Goal: Task Accomplishment & Management: Complete application form

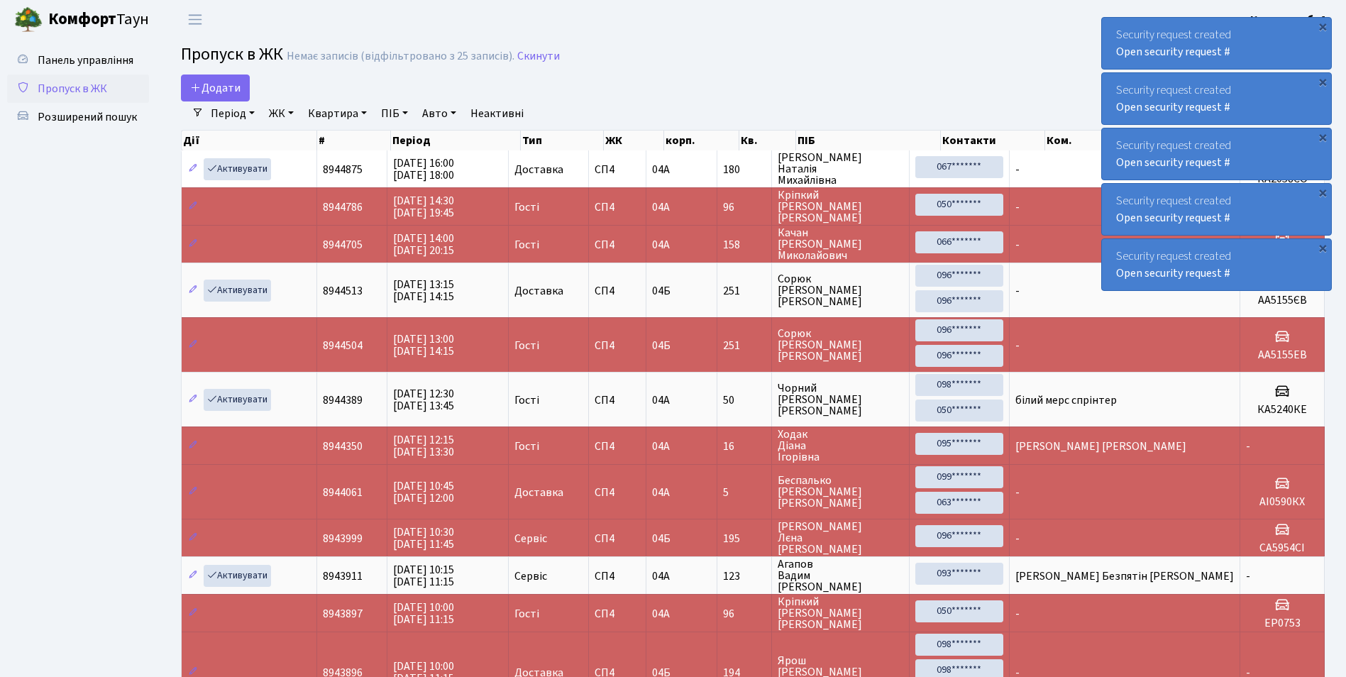
select select "25"
click at [220, 83] on span "Додати" at bounding box center [215, 88] width 50 height 16
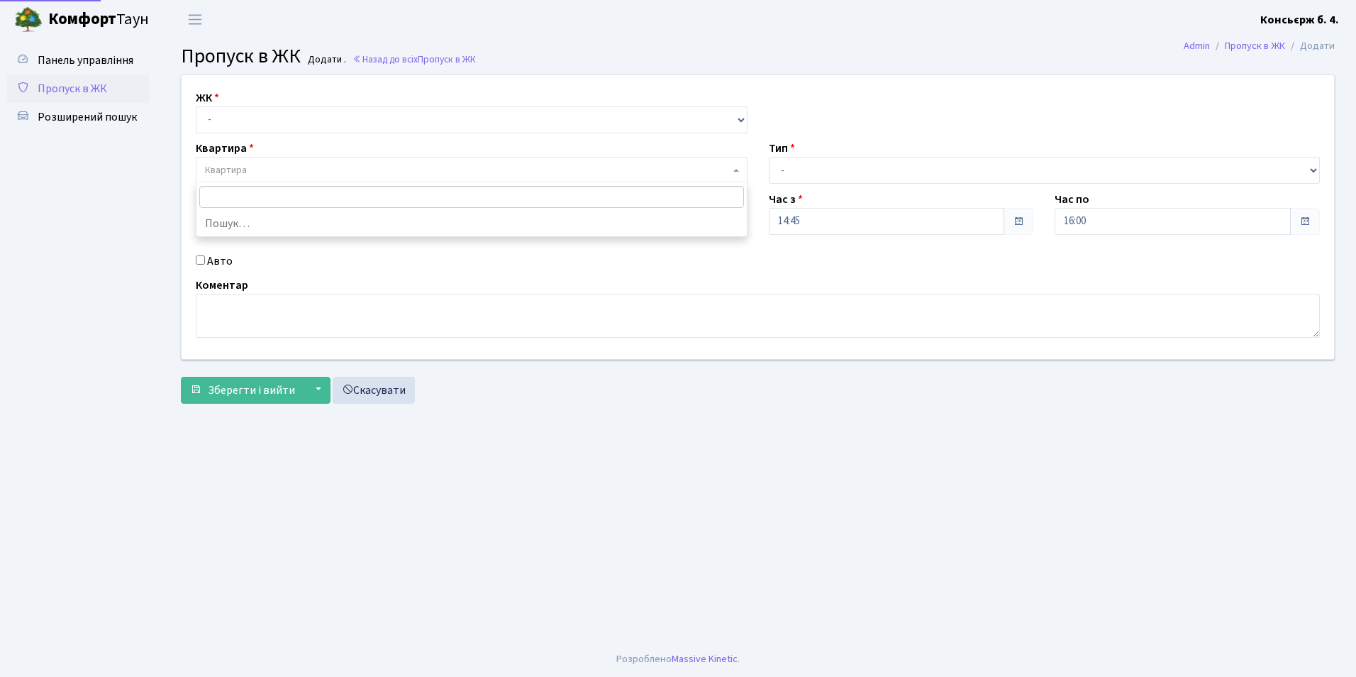
click at [223, 171] on span "Квартира" at bounding box center [226, 170] width 42 height 14
type input "225"
click at [211, 118] on select "- СП4, Столичне шосе, 5" at bounding box center [472, 119] width 552 height 27
click at [230, 182] on span "Квартира" at bounding box center [472, 170] width 552 height 27
click at [211, 123] on select "- СП4, Столичне шосе, 5" at bounding box center [472, 119] width 552 height 27
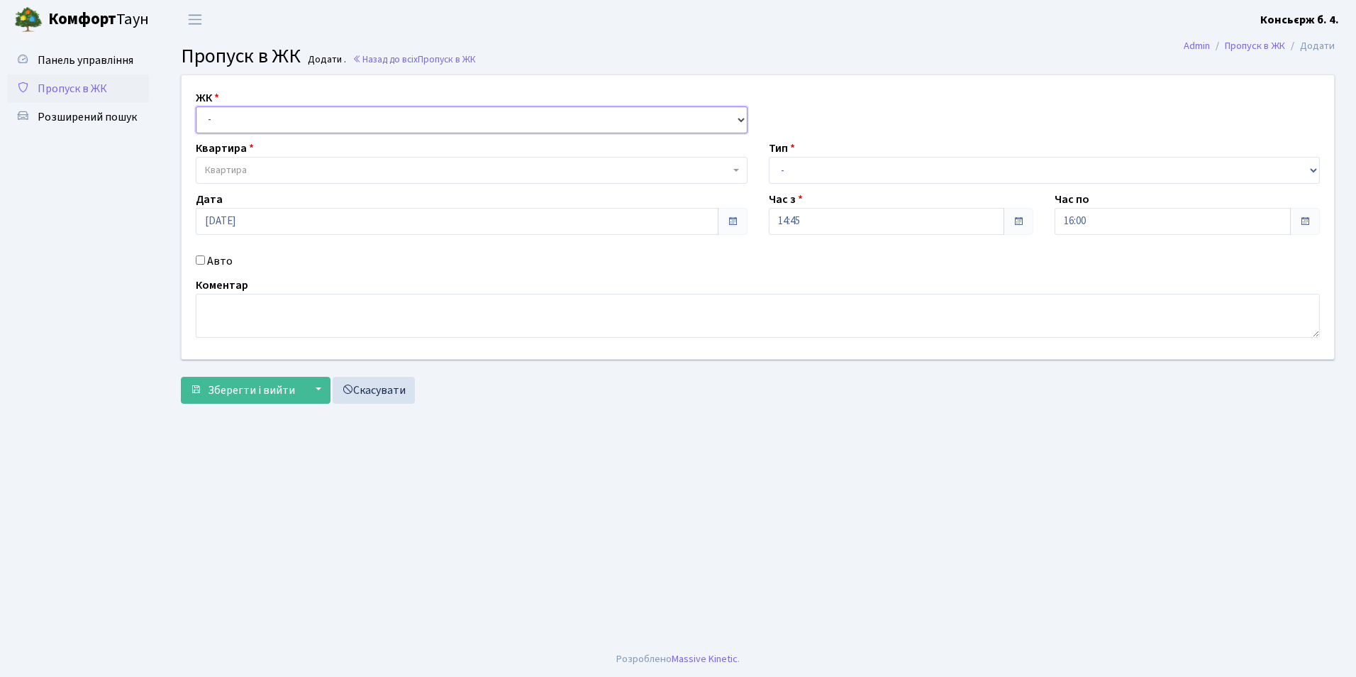
select select "325"
click at [196, 106] on select "- СП4, Столичне шосе, 5" at bounding box center [472, 119] width 552 height 27
select select
click at [231, 167] on span "Квартира" at bounding box center [226, 170] width 42 height 14
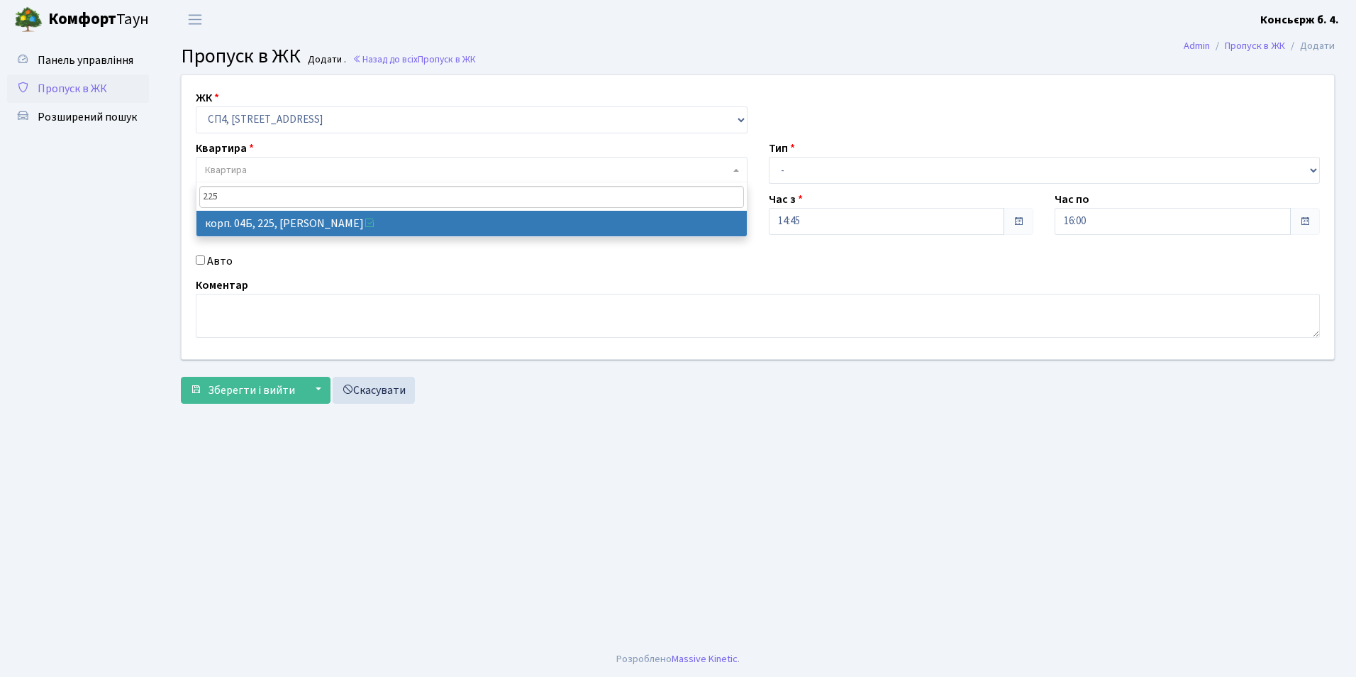
type input "225"
select select "21253"
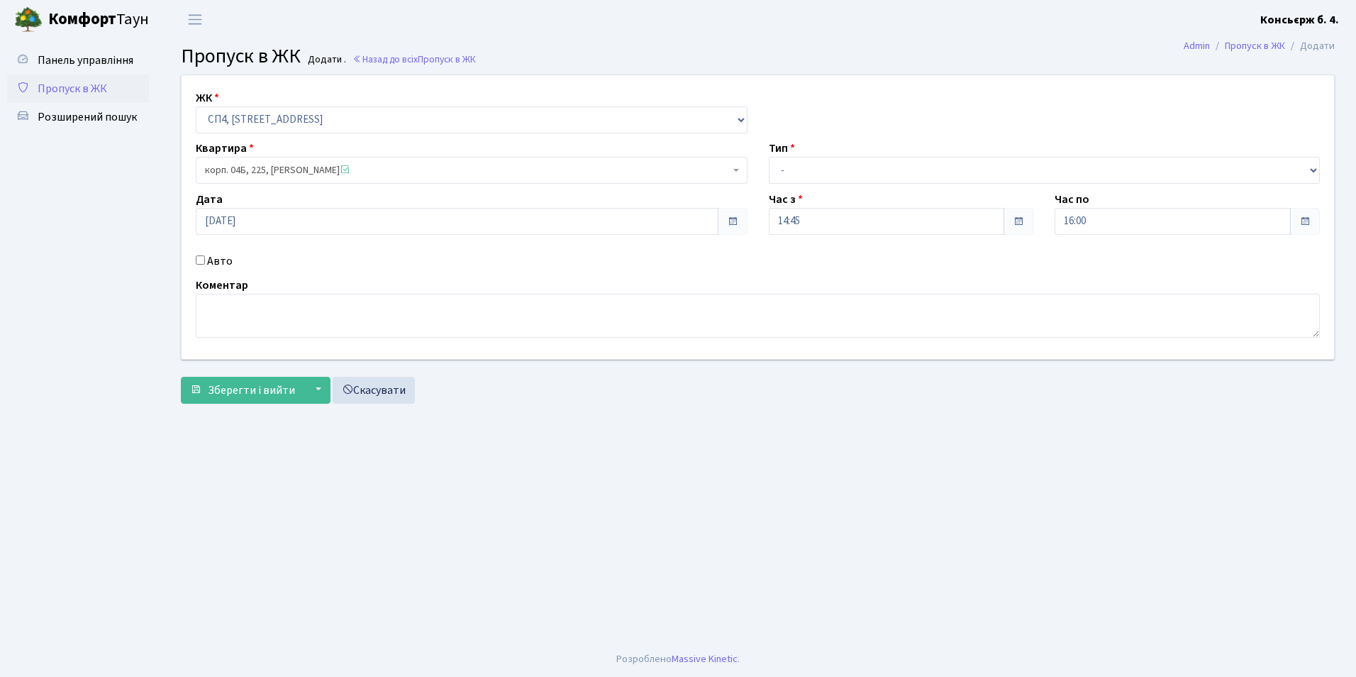
click at [203, 261] on input "Авто" at bounding box center [200, 259] width 9 height 9
checkbox input "true"
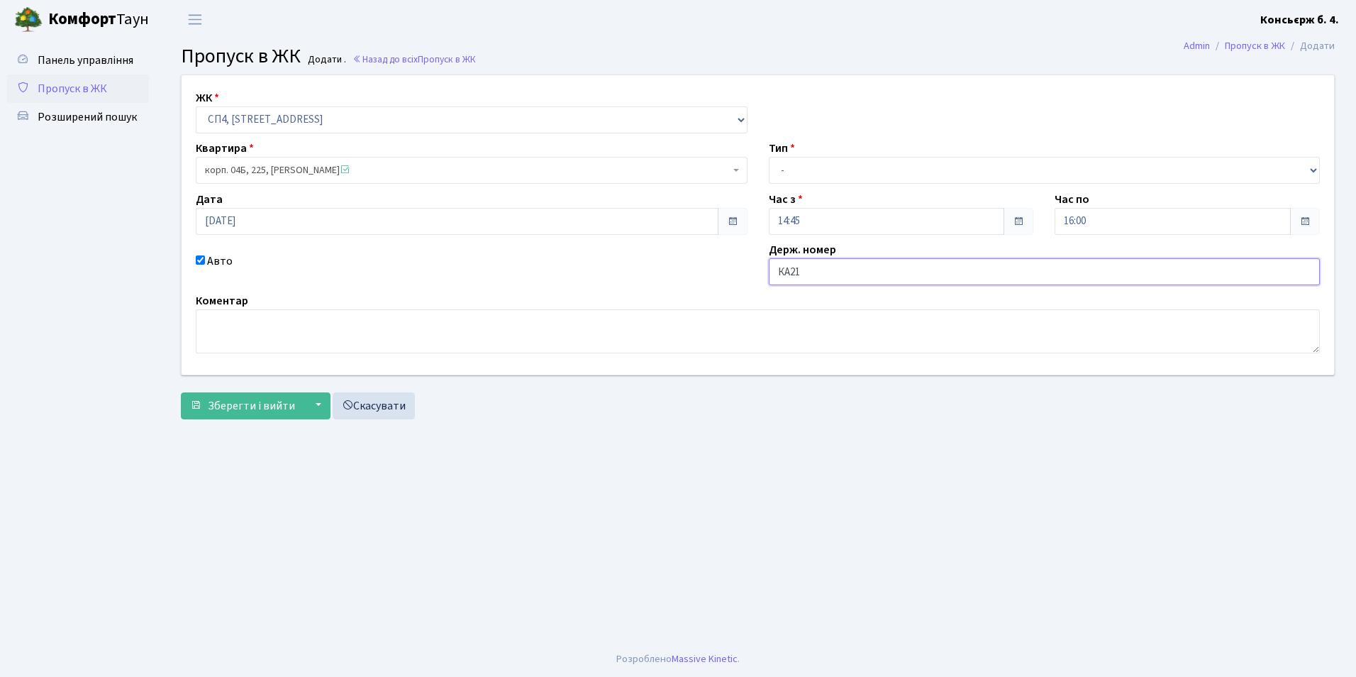
type input "КА2174АХ"
click at [785, 173] on select "- Доставка Таксі Гості Сервіс" at bounding box center [1045, 170] width 552 height 27
select select "1"
click at [769, 157] on select "- Доставка Таксі Гості Сервіс" at bounding box center [1045, 170] width 552 height 27
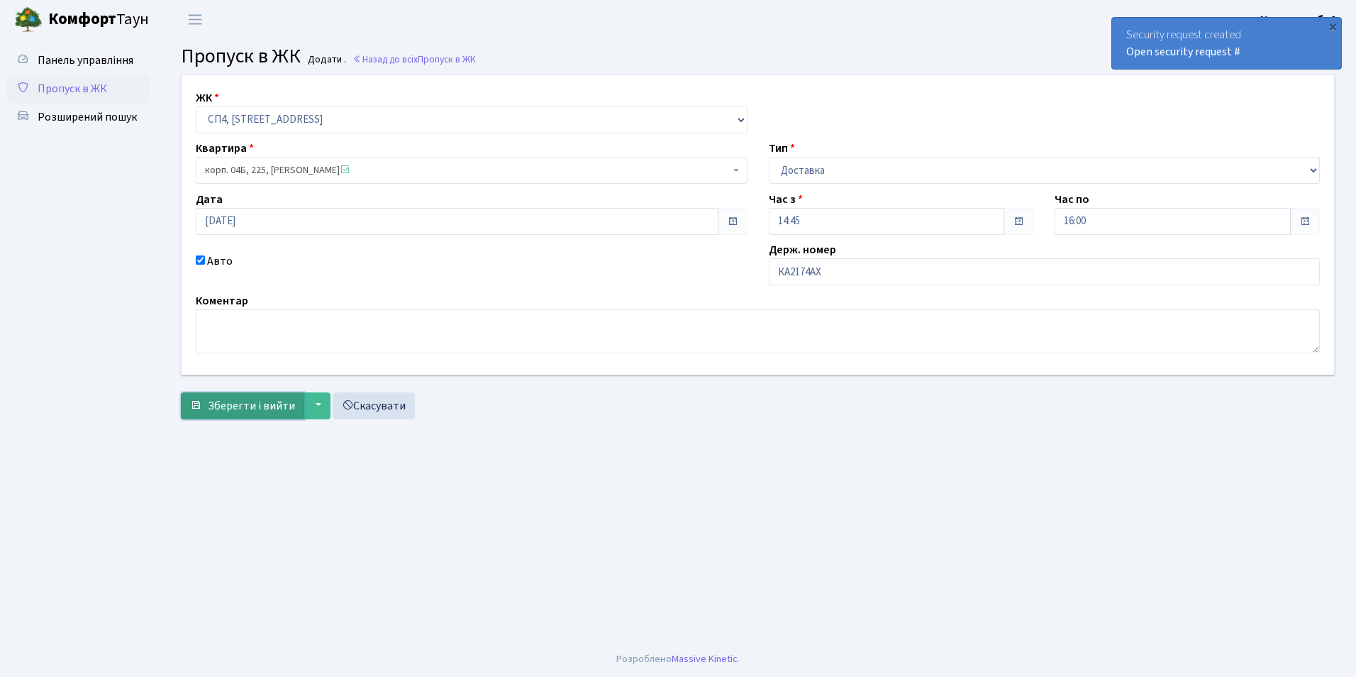
click at [294, 402] on button "Зберегти і вийти" at bounding box center [242, 405] width 123 height 27
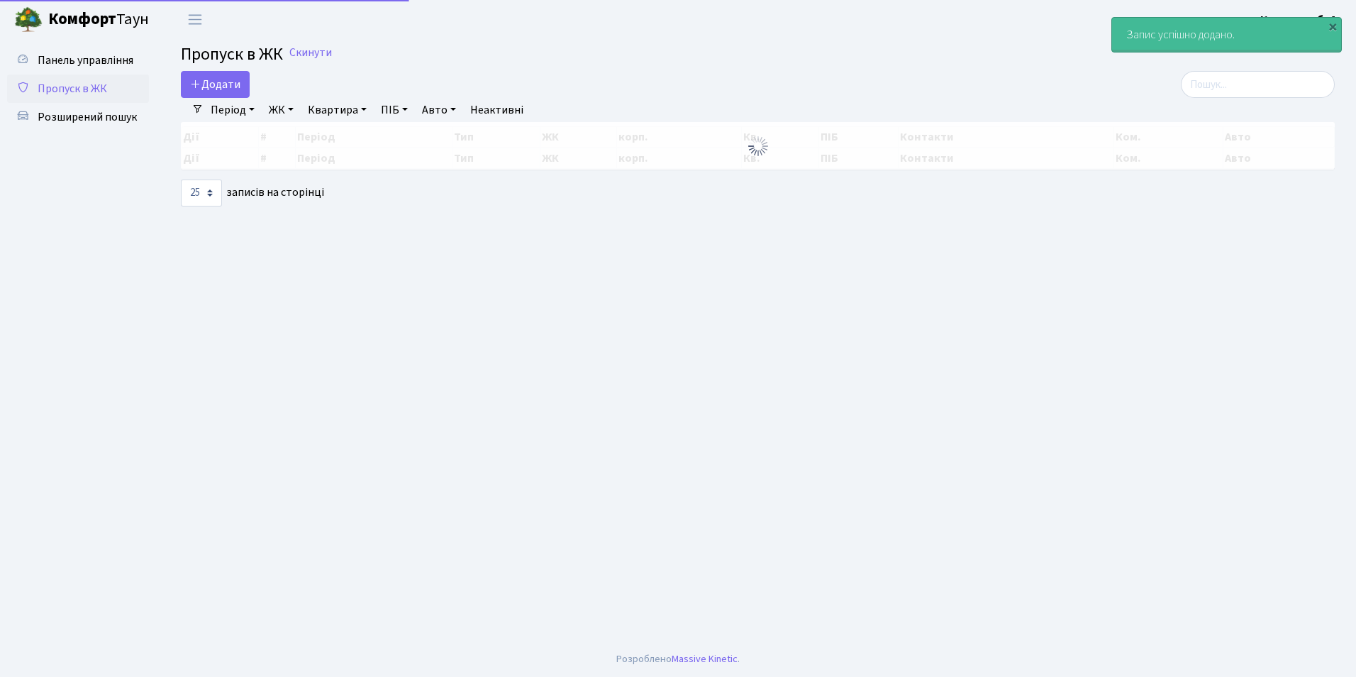
select select "25"
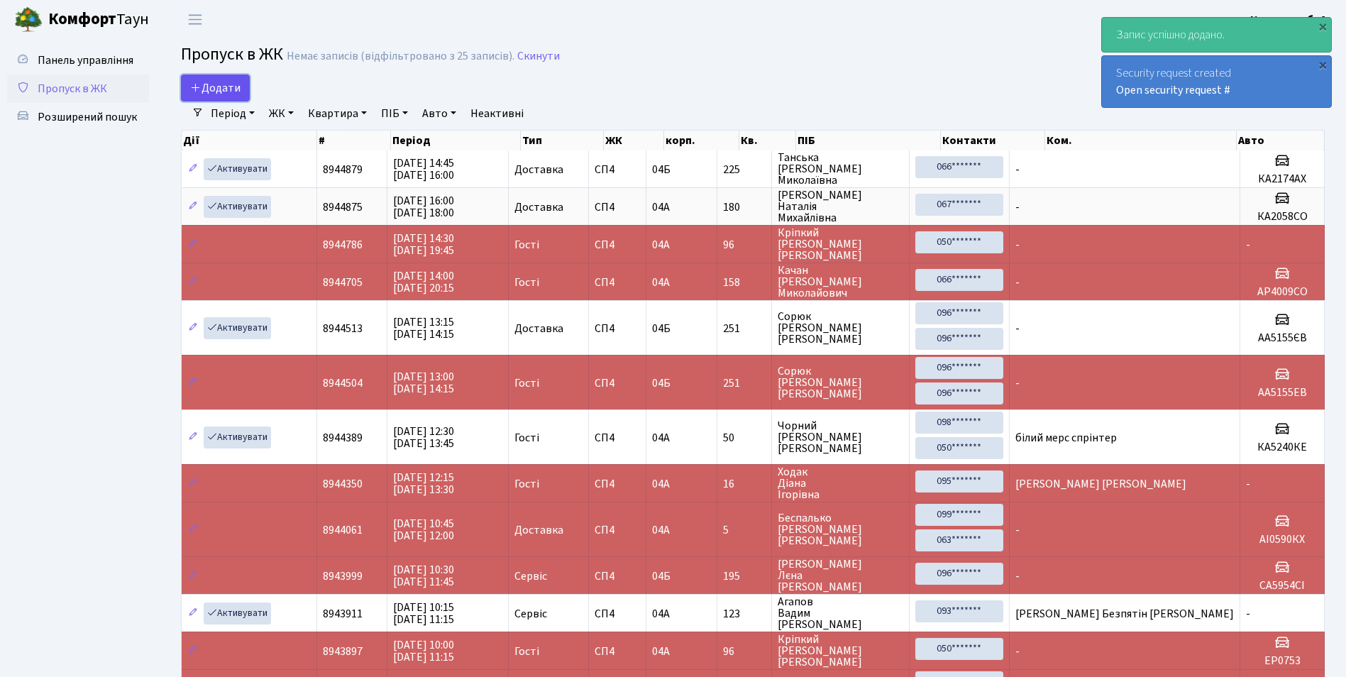
click at [221, 87] on span "Додати" at bounding box center [215, 88] width 50 height 16
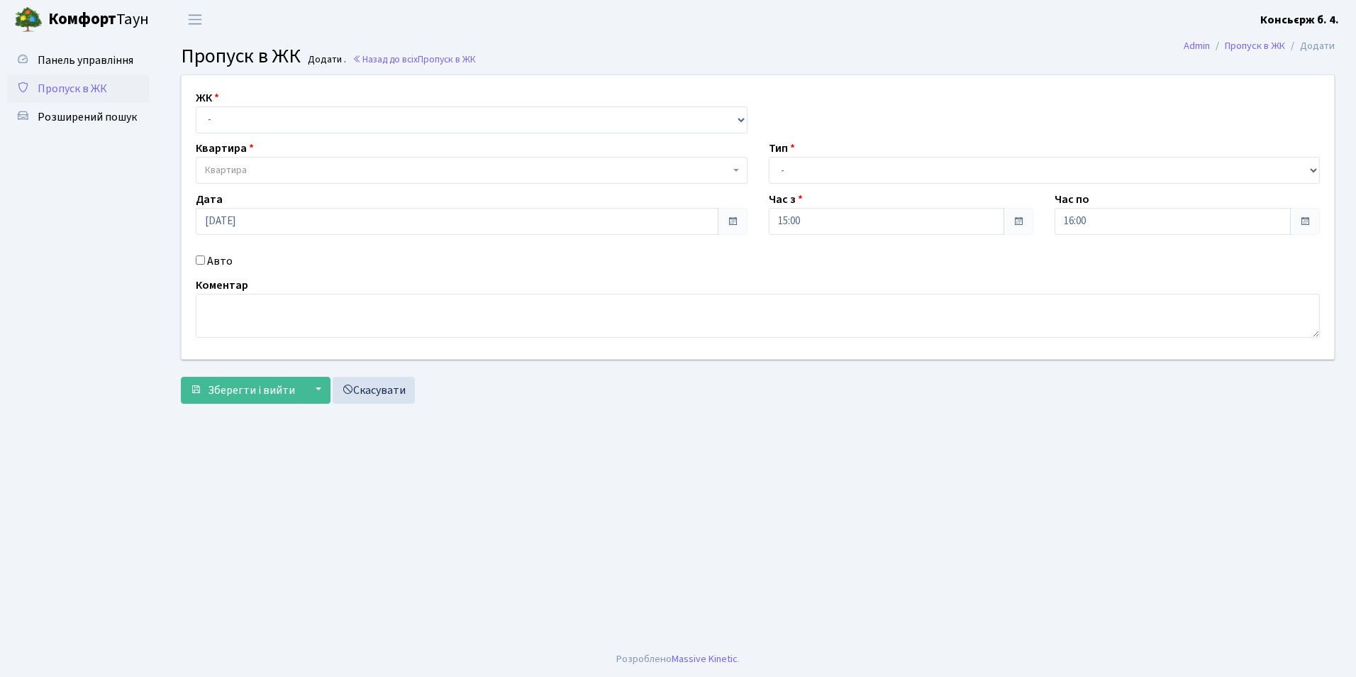
click at [200, 262] on input "Авто" at bounding box center [200, 259] width 9 height 9
checkbox input "true"
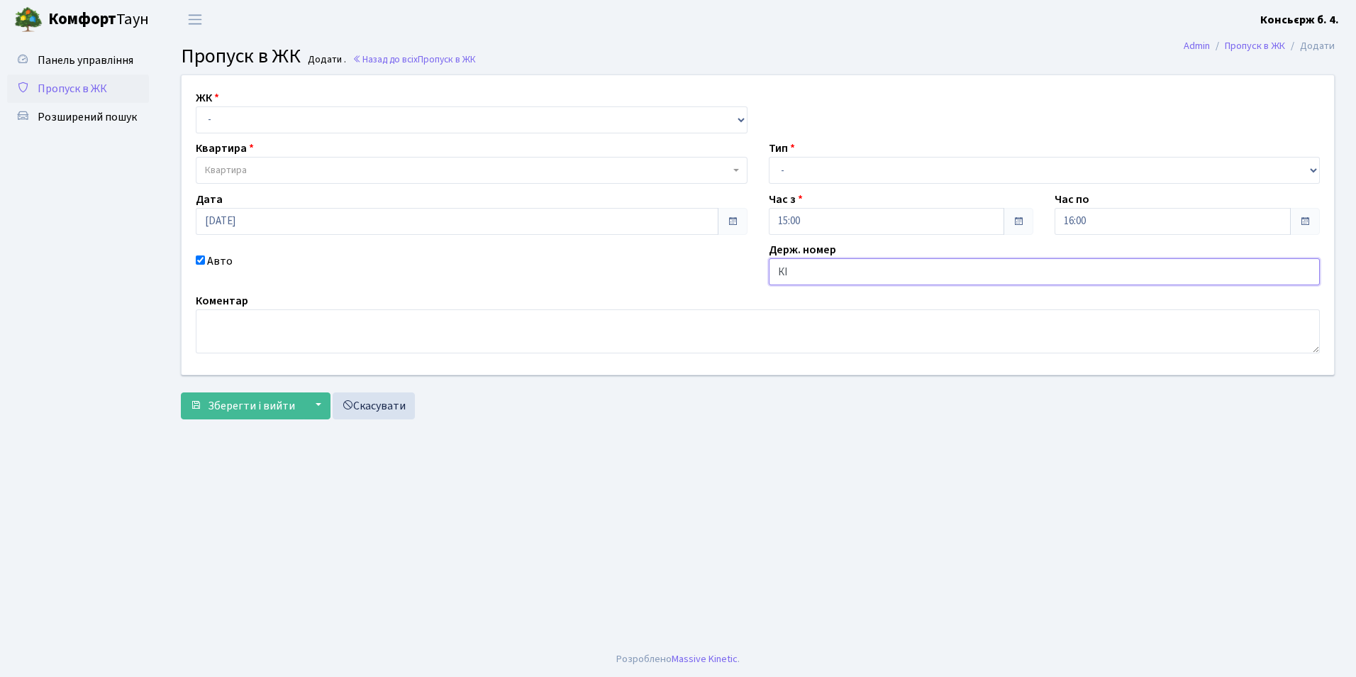
type input "КІ1542АС"
click at [785, 170] on select "- Доставка Таксі Гості Сервіс" at bounding box center [1045, 170] width 552 height 27
select select "1"
click at [769, 157] on select "- Доставка Таксі Гості Сервіс" at bounding box center [1045, 170] width 552 height 27
click at [233, 166] on span "Квартира" at bounding box center [226, 170] width 42 height 14
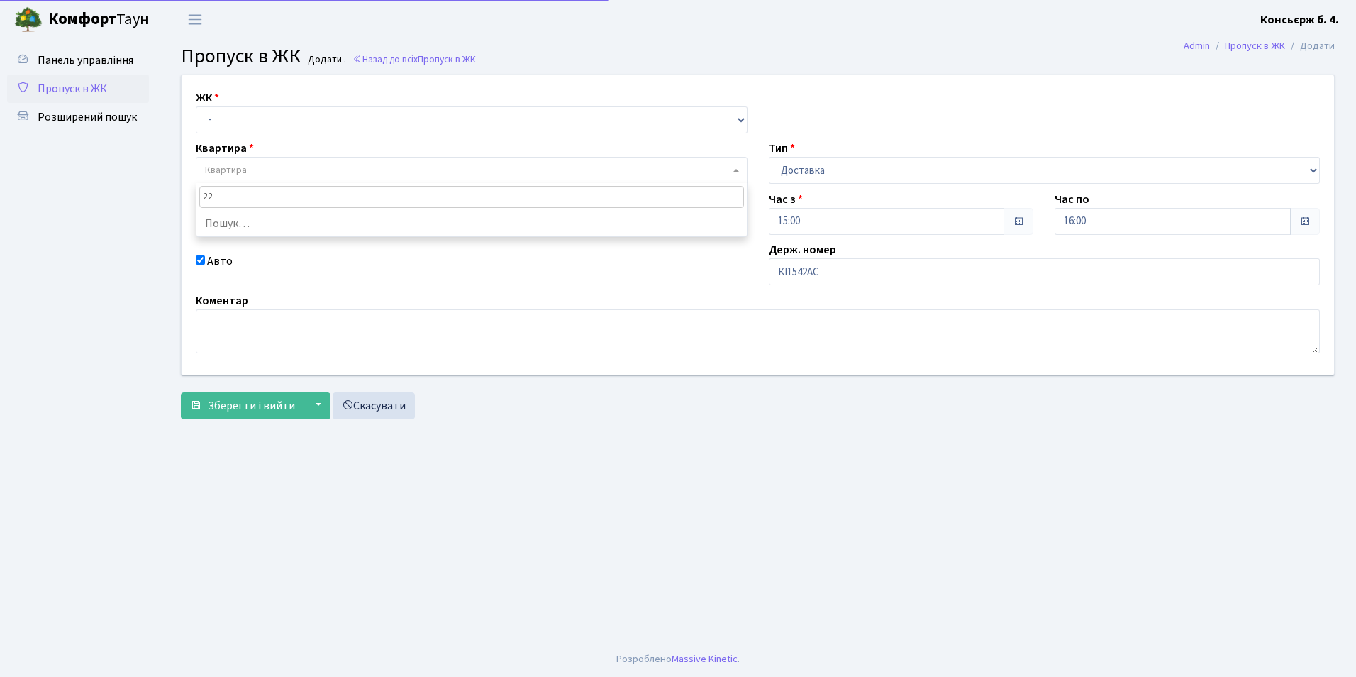
type input "225"
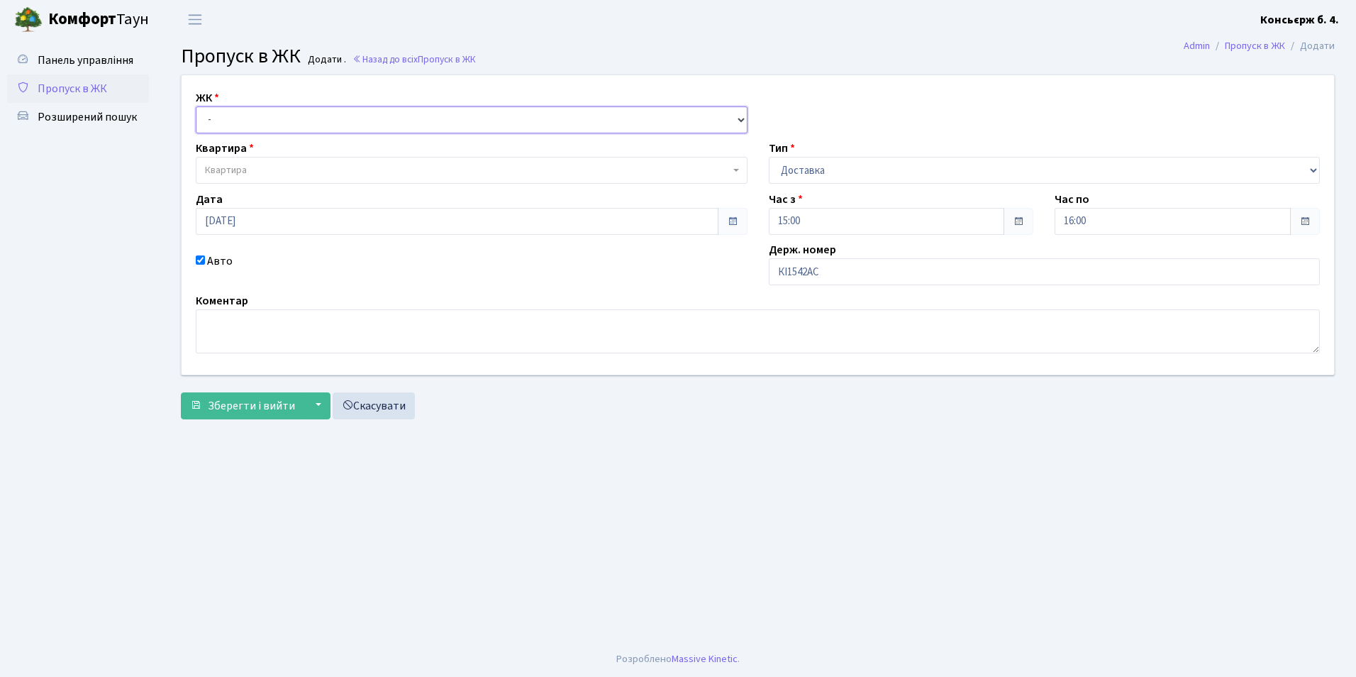
click at [211, 121] on select "- СП4, Столичне шосе, 5" at bounding box center [472, 119] width 552 height 27
select select "325"
click at [196, 106] on select "- СП4, Столичне шосе, 5" at bounding box center [472, 119] width 552 height 27
select select
click at [255, 416] on button "Зберегти і вийти" at bounding box center [242, 405] width 123 height 27
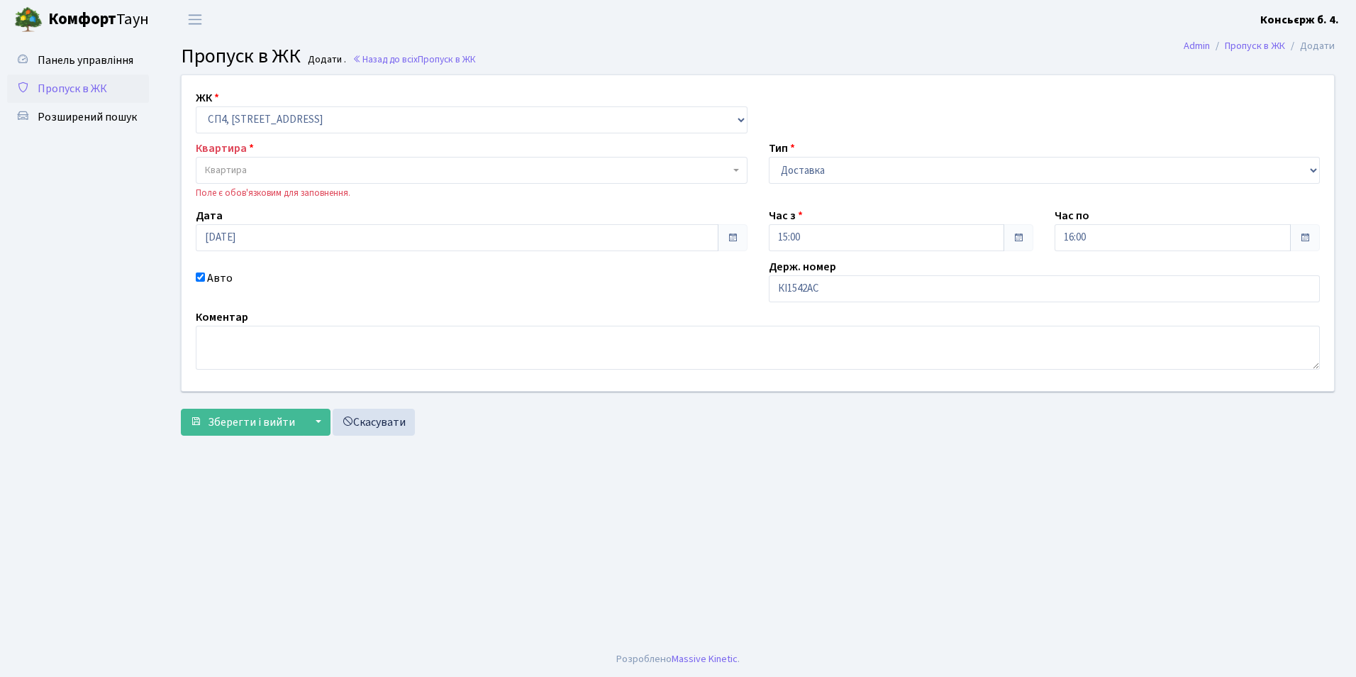
click at [252, 170] on span "Квартира" at bounding box center [467, 170] width 525 height 14
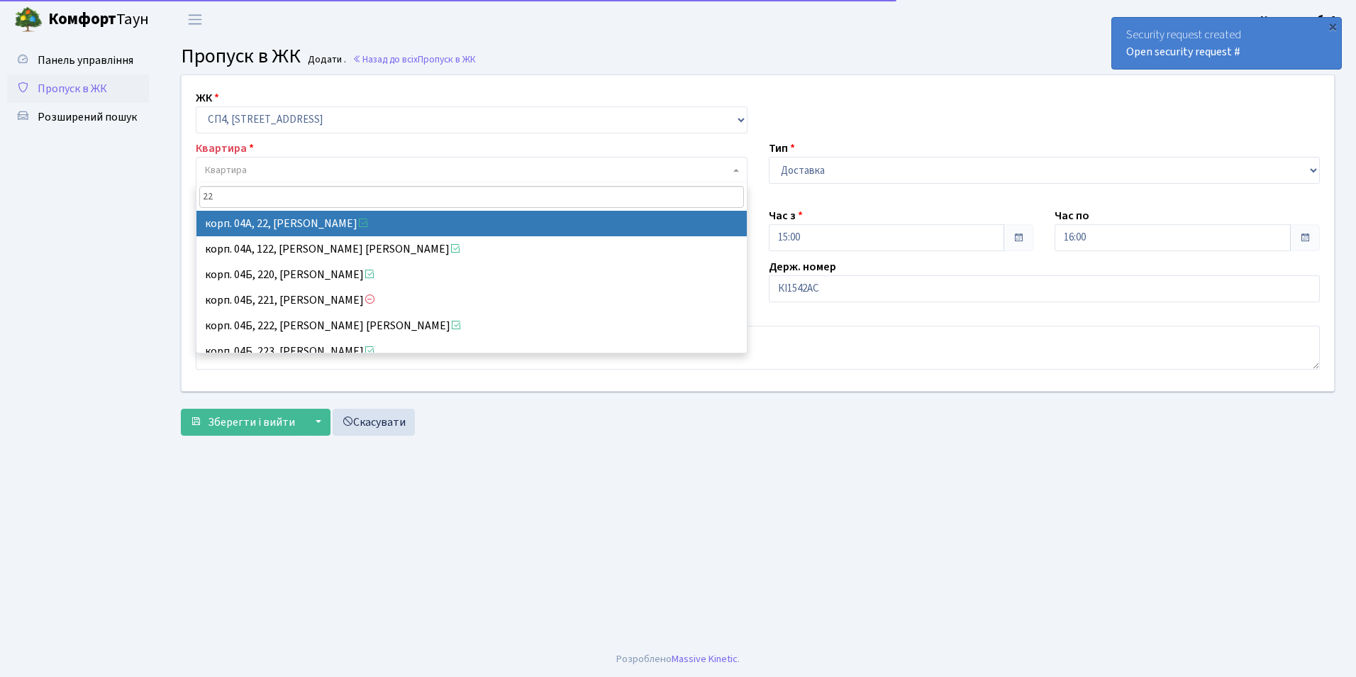
type input "225"
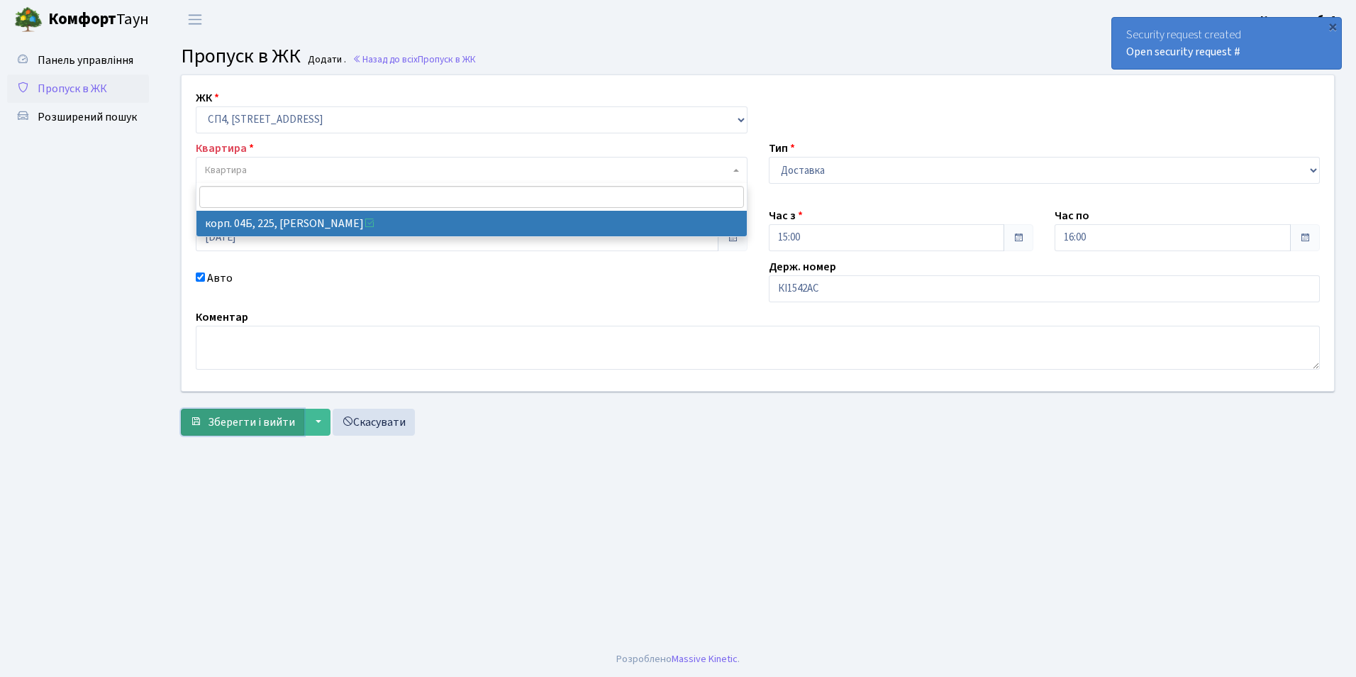
click at [248, 428] on span "Зберегти і вийти" at bounding box center [251, 422] width 87 height 16
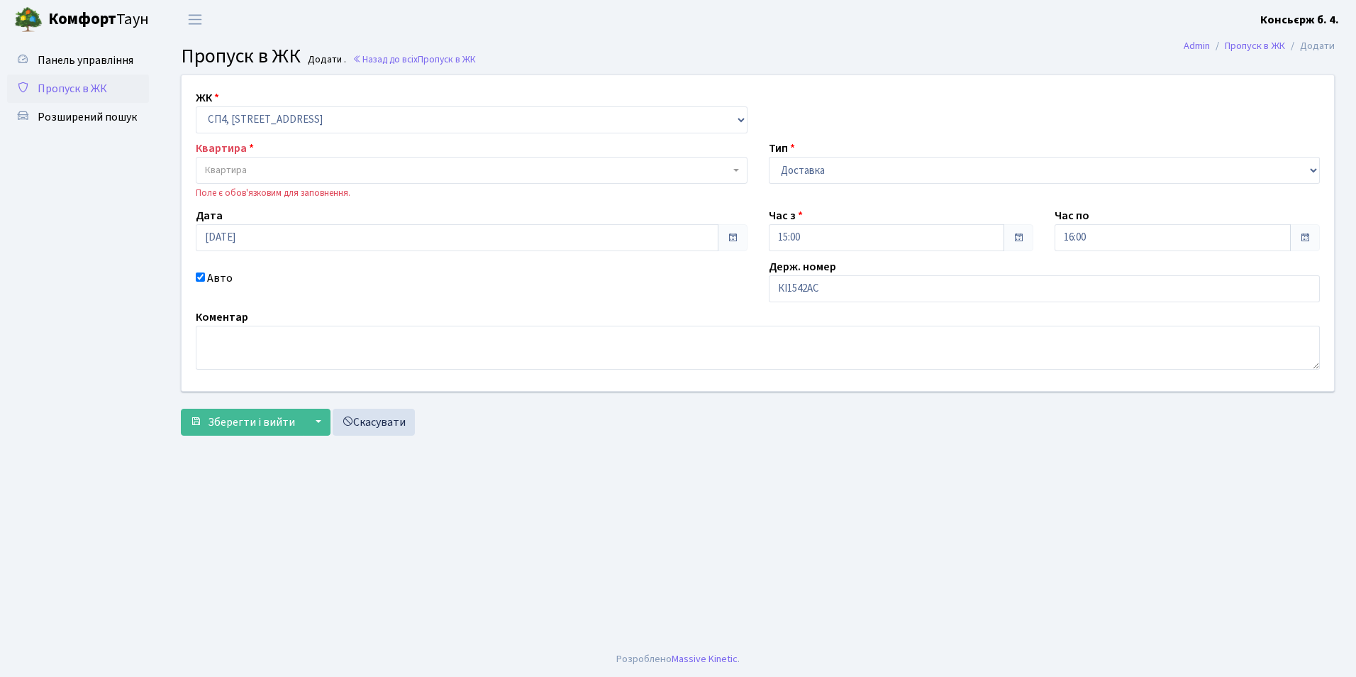
click at [266, 172] on span "Квартира" at bounding box center [467, 170] width 525 height 14
type input "225"
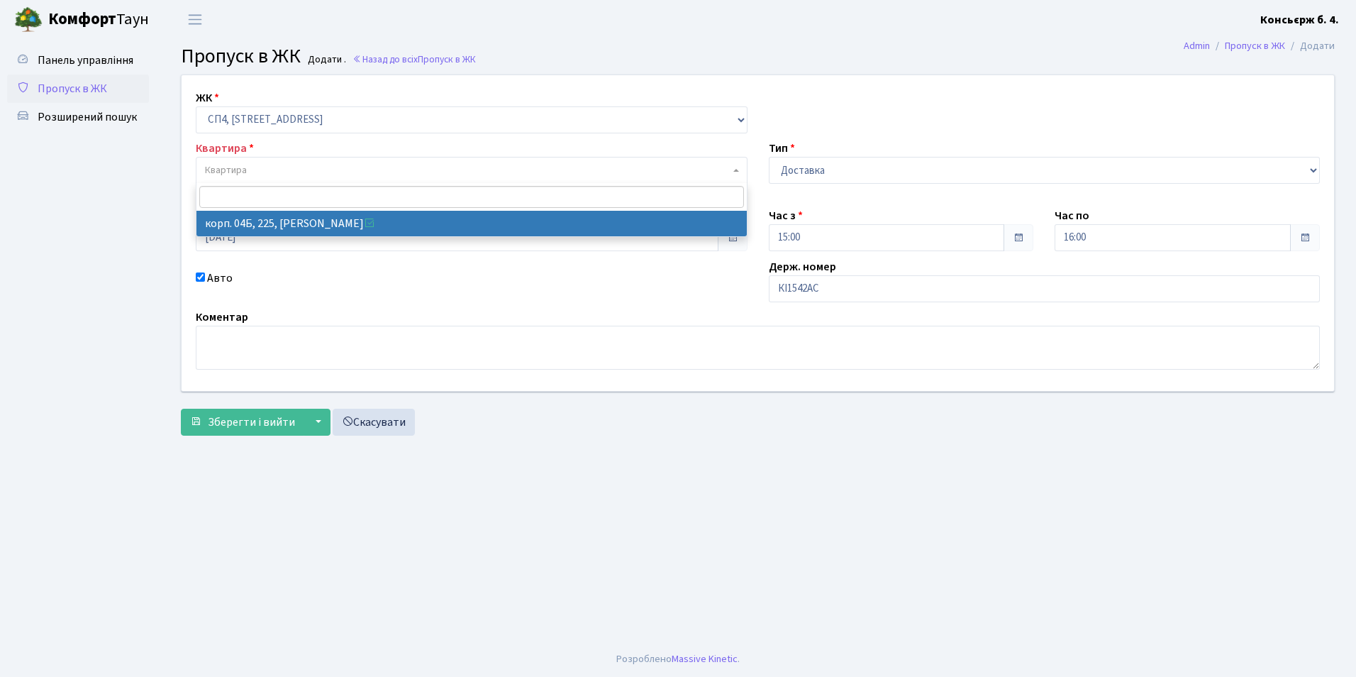
click at [200, 279] on input "Авто" at bounding box center [200, 276] width 9 height 9
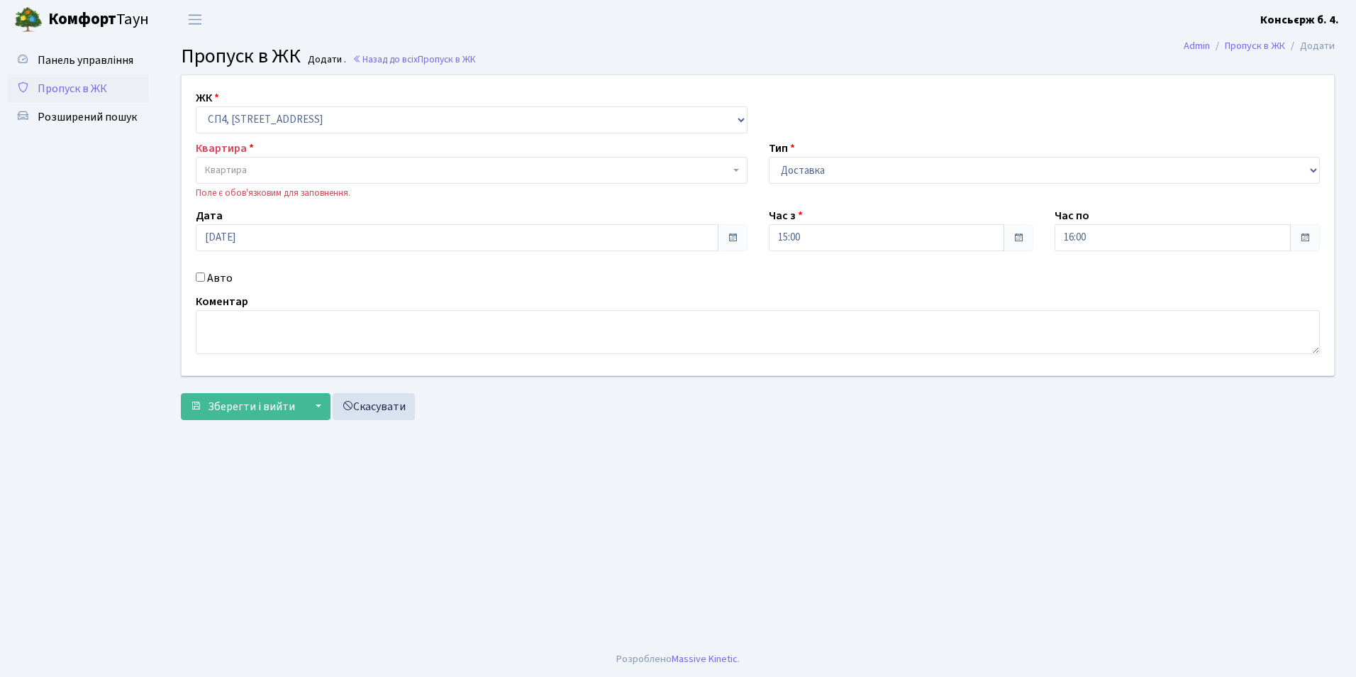
click at [200, 279] on input "Авто" at bounding box center [200, 276] width 9 height 9
checkbox input "true"
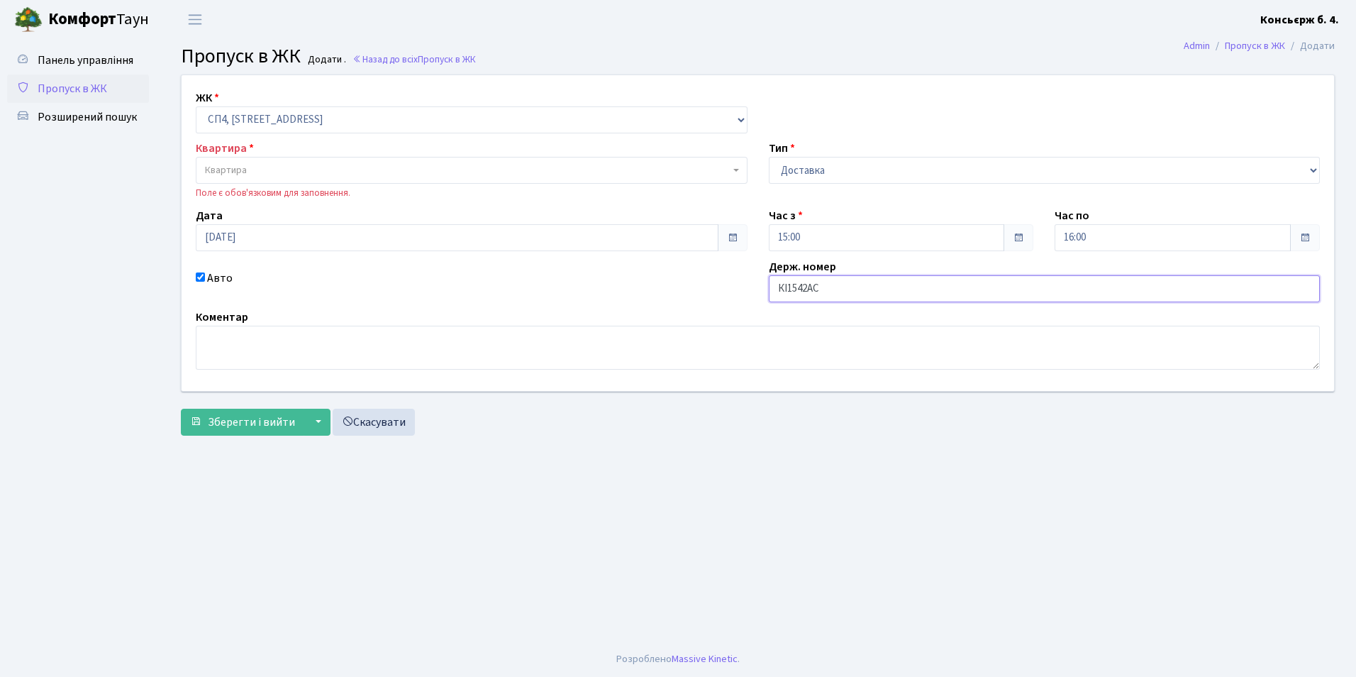
click at [831, 289] on input "КІ1542АС" at bounding box center [1045, 288] width 552 height 27
click at [823, 172] on select "- Доставка Таксі Гості Сервіс" at bounding box center [1045, 170] width 552 height 27
click at [769, 157] on select "- Доставка Таксі Гості Сервіс" at bounding box center [1045, 170] width 552 height 27
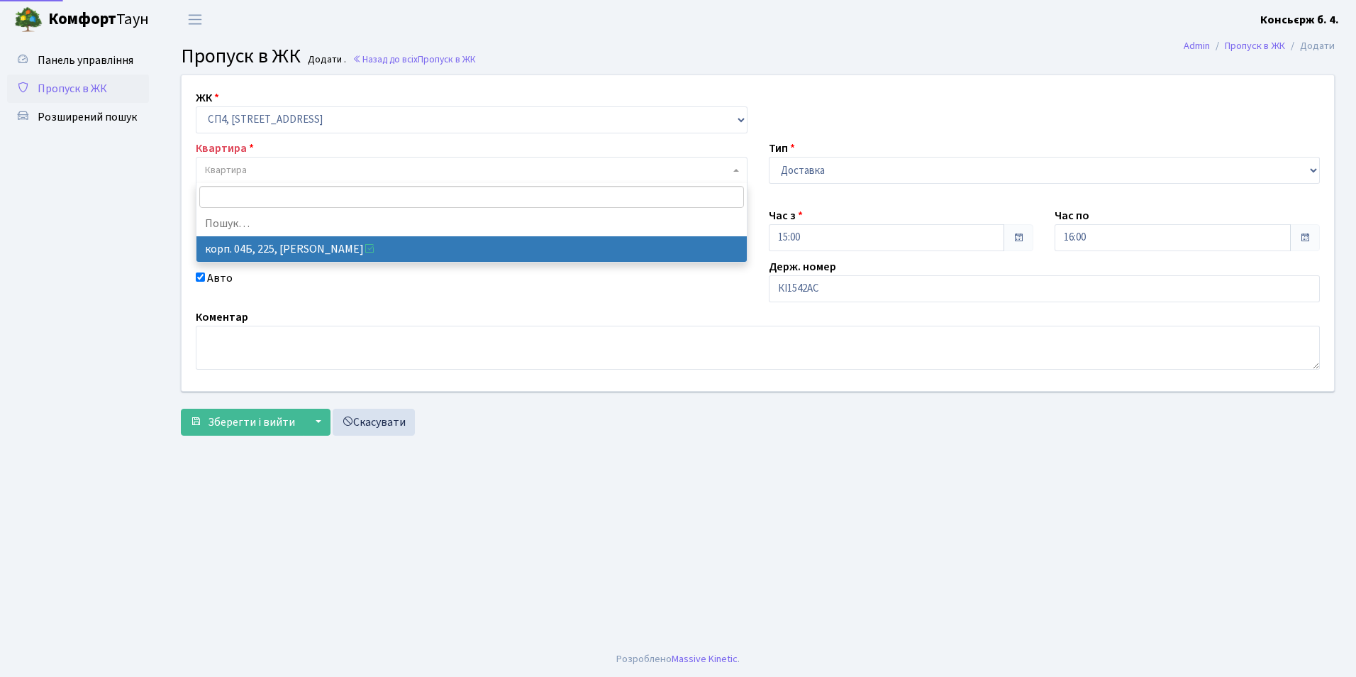
click at [243, 174] on span "Квартира" at bounding box center [226, 170] width 42 height 14
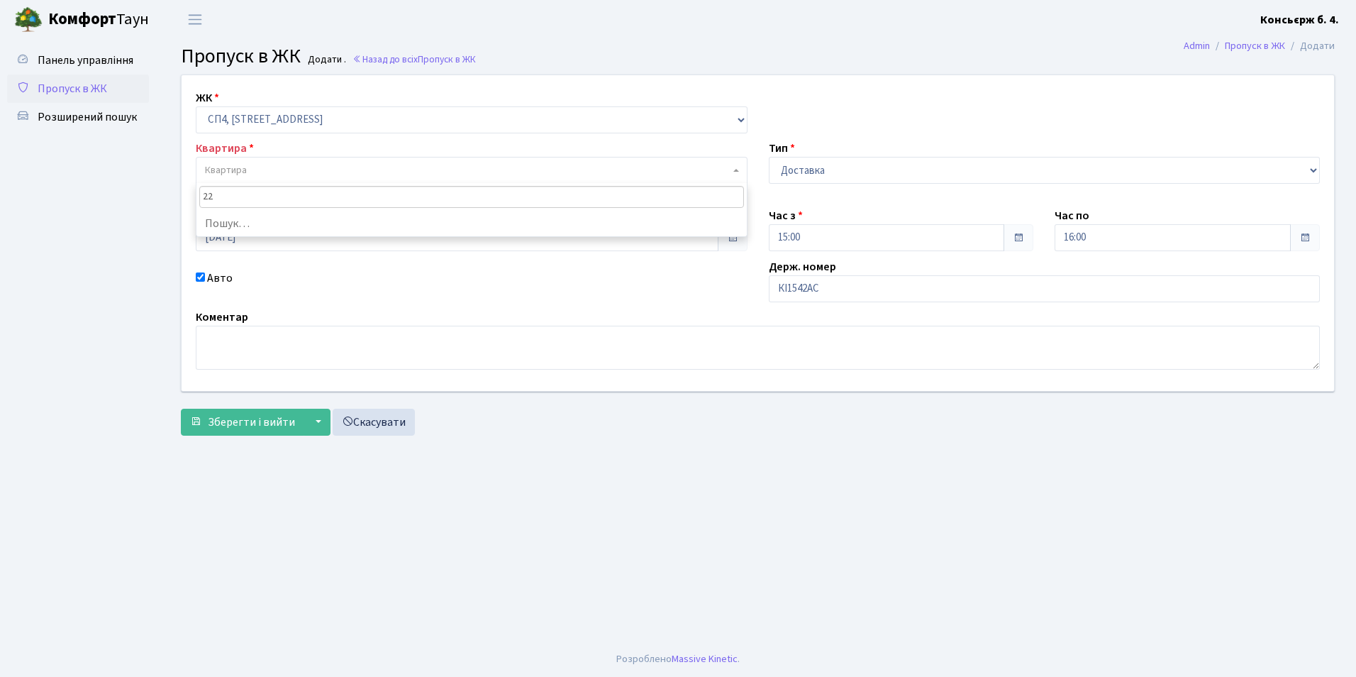
type input "225"
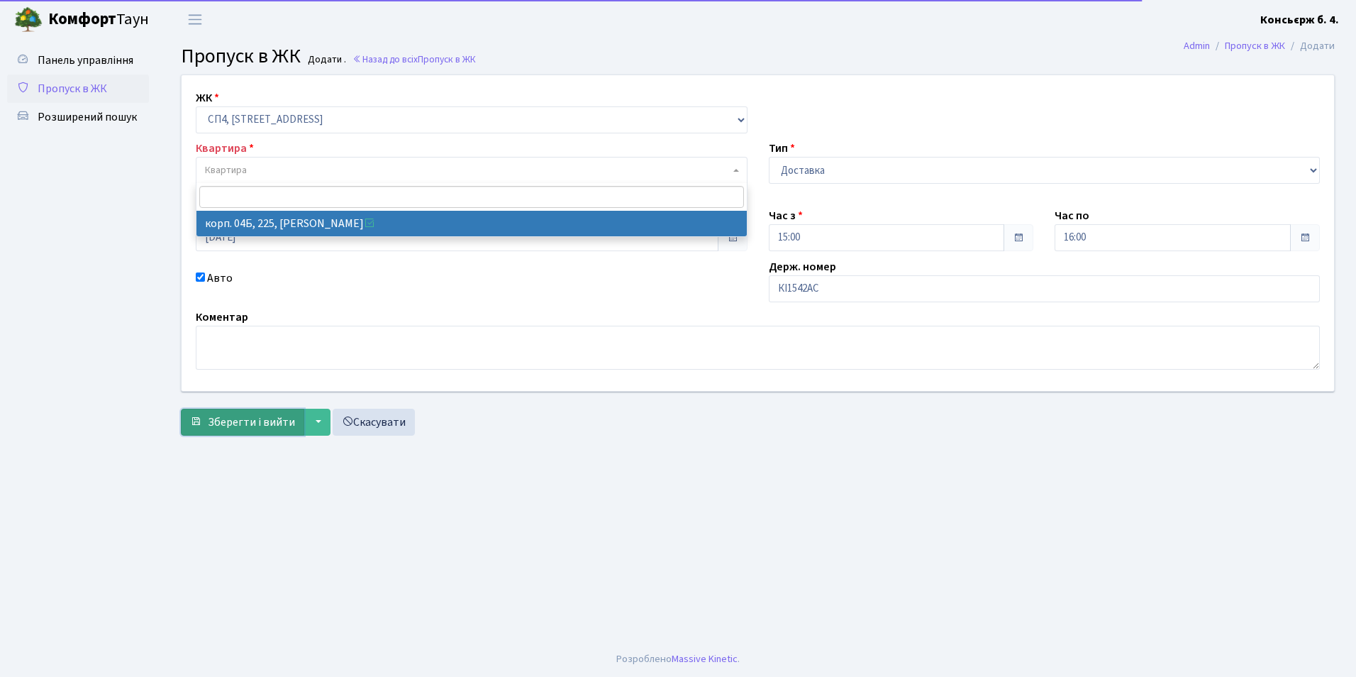
click at [245, 426] on span "Зберегти і вийти" at bounding box center [251, 422] width 87 height 16
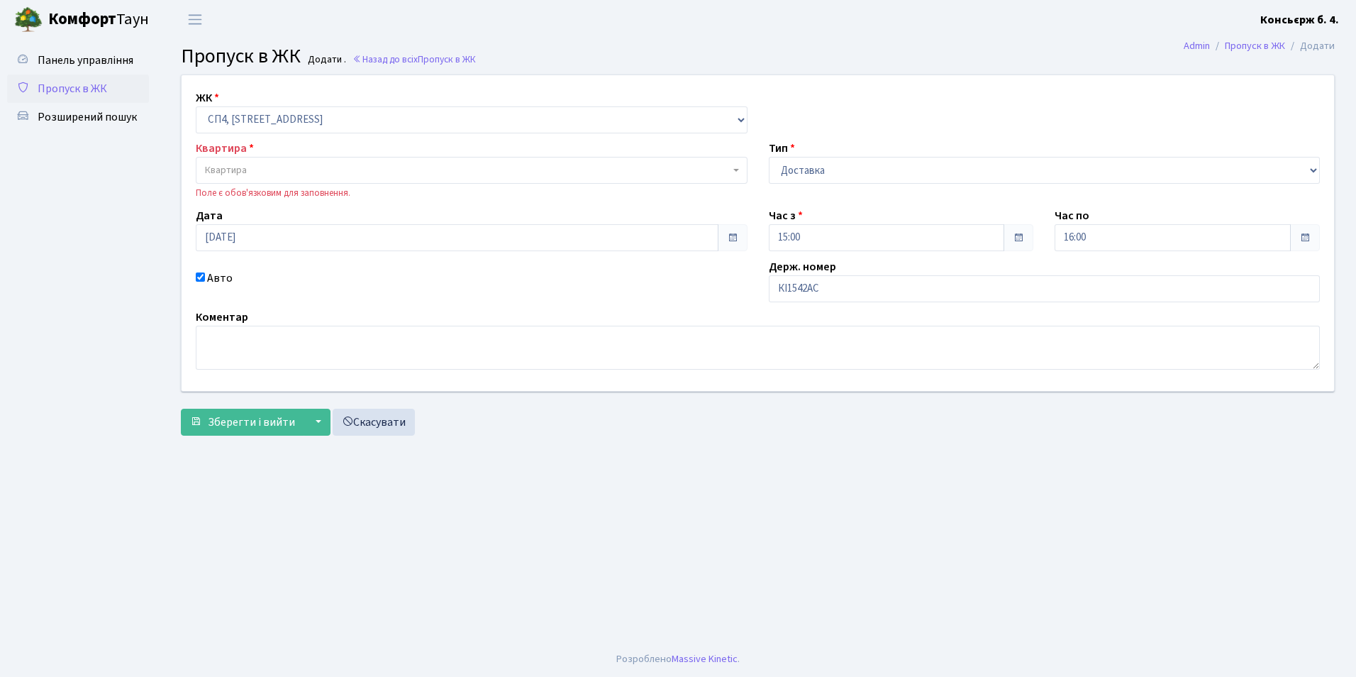
click at [245, 170] on span "Квартира" at bounding box center [226, 170] width 42 height 14
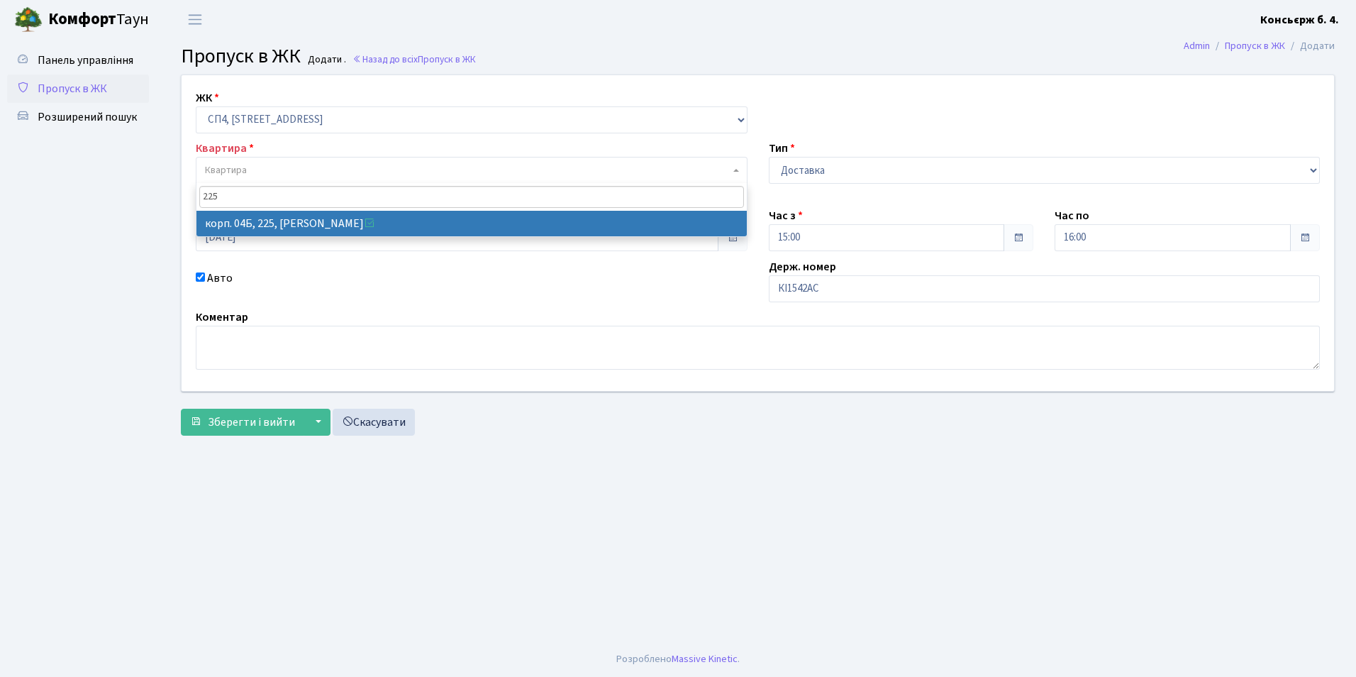
type input "225"
select select "21253"
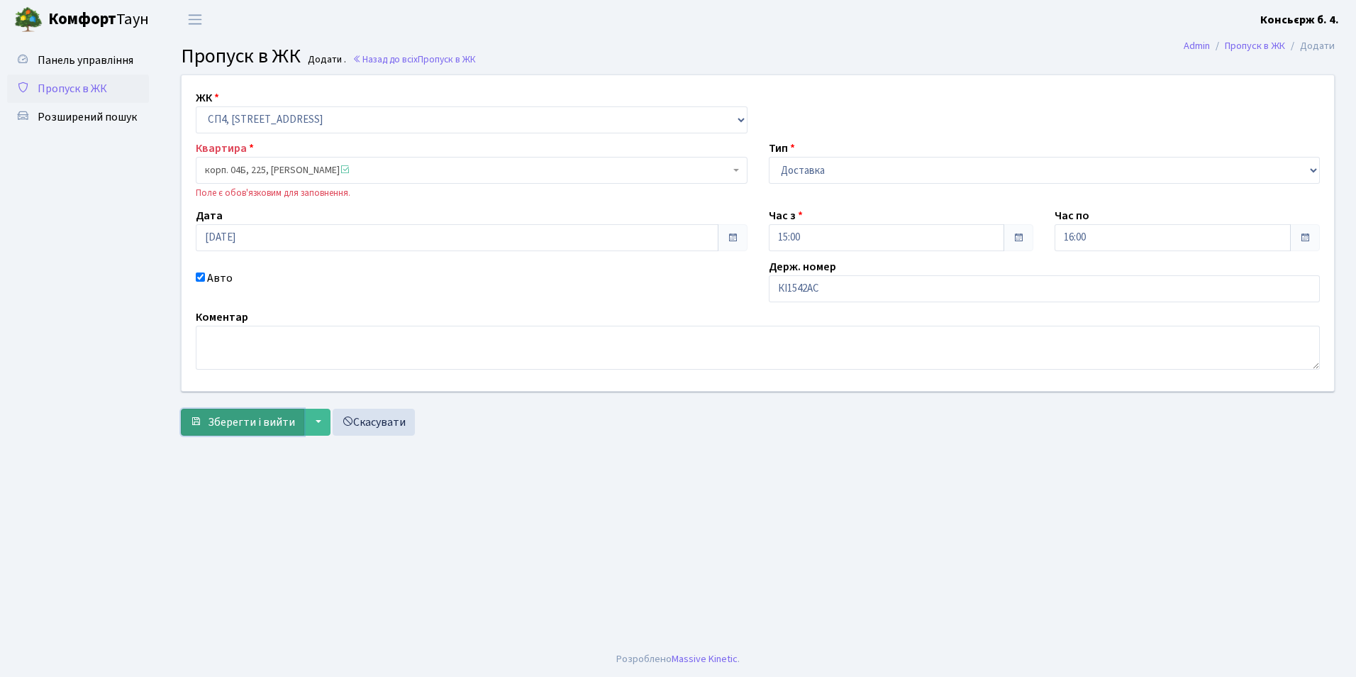
click at [245, 426] on span "Зберегти і вийти" at bounding box center [251, 422] width 87 height 16
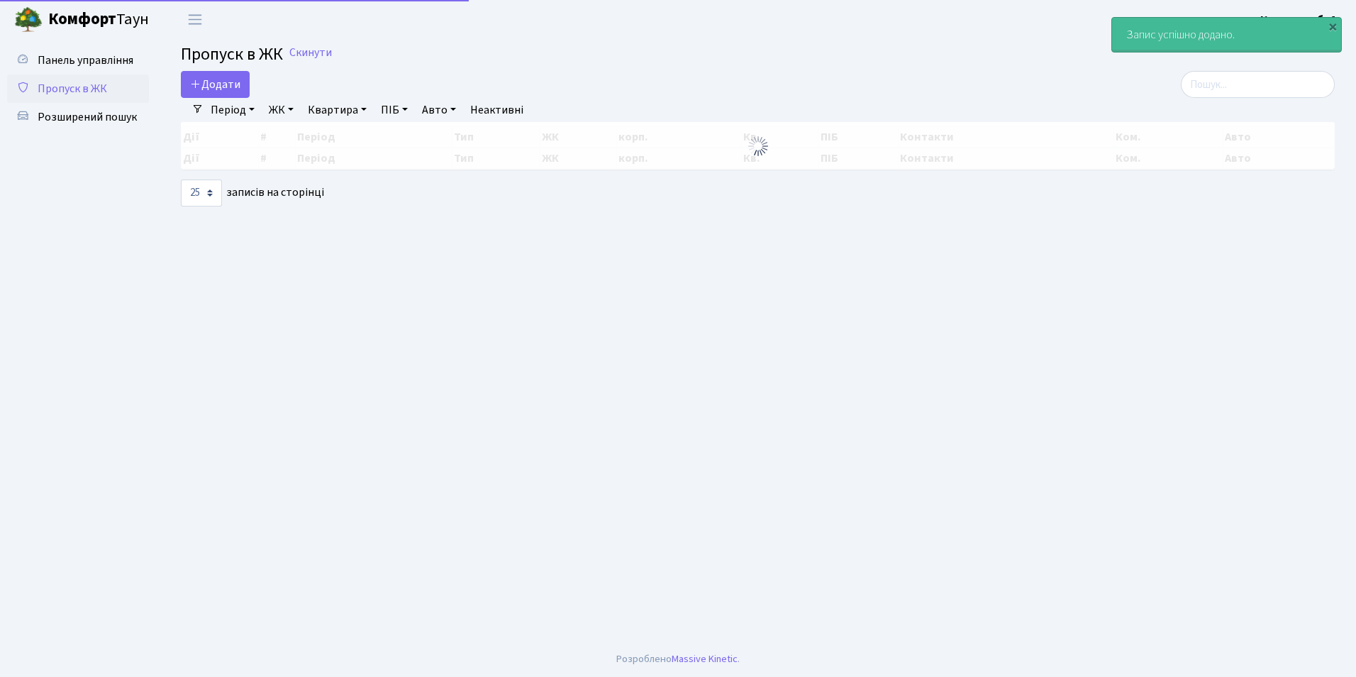
select select "25"
